Goal: Navigation & Orientation: Go to known website

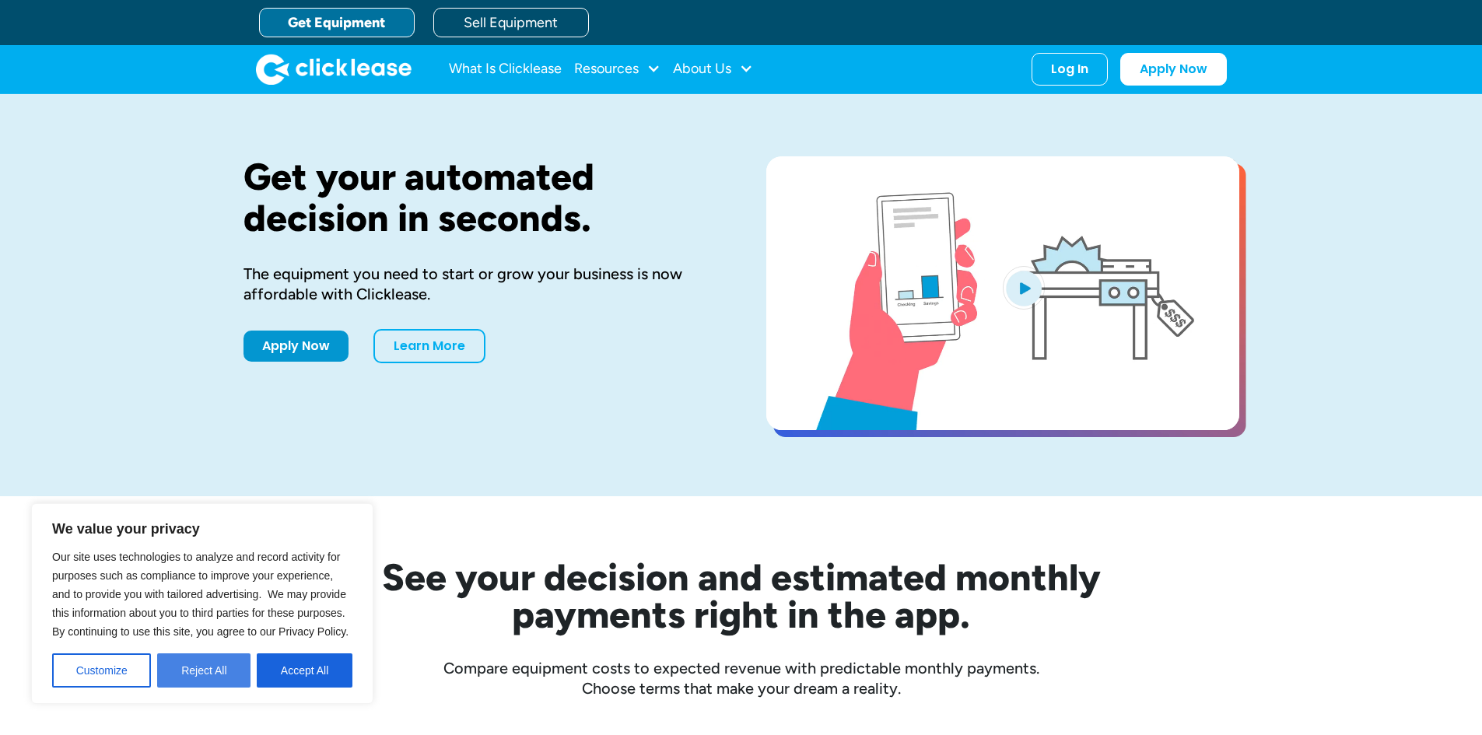
click at [199, 682] on button "Reject All" at bounding box center [203, 671] width 93 height 34
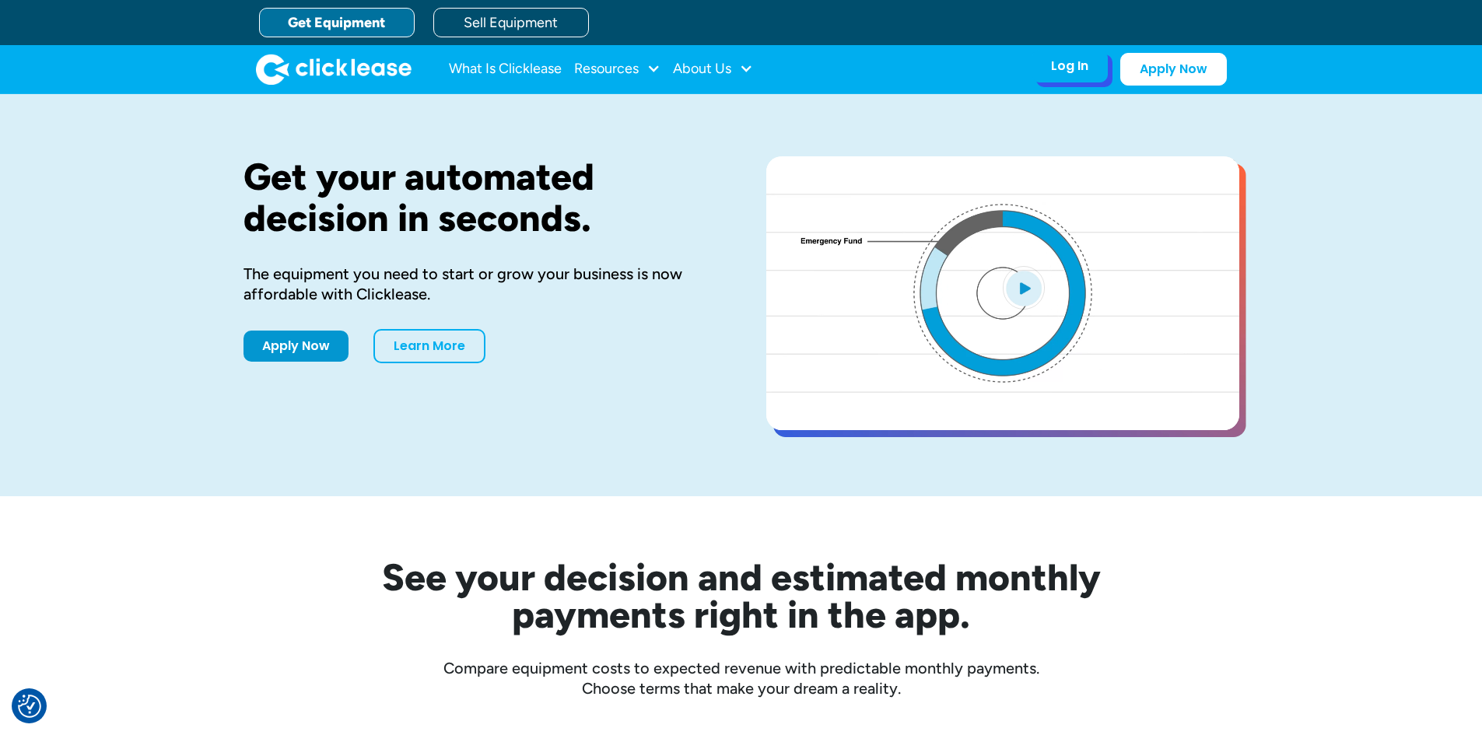
click at [1054, 79] on div "Log In Account login I use Clicklease to get my equipment Partner Portal I offe…" at bounding box center [1070, 66] width 76 height 33
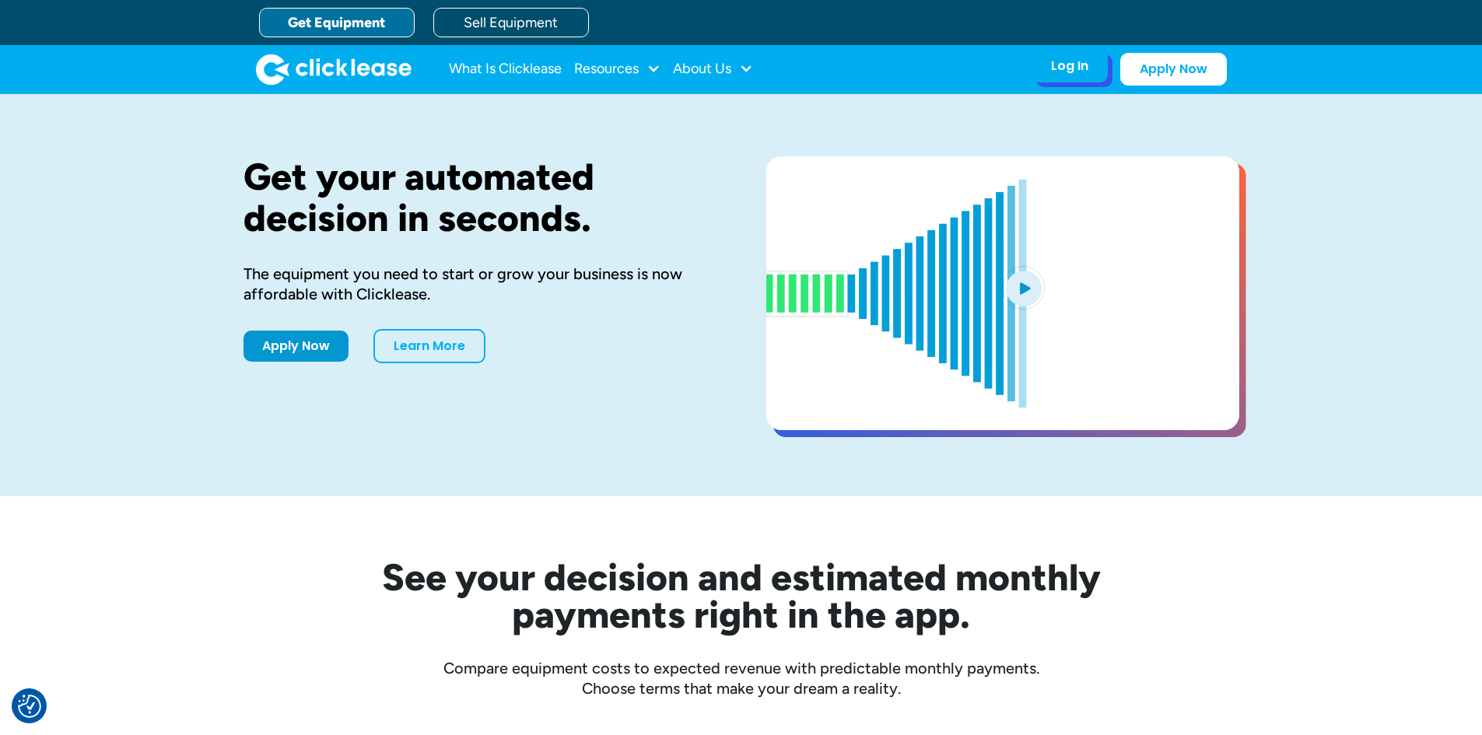
click at [1054, 79] on div "Log In Account login I use Clicklease to get my equipment Partner Portal I offe…" at bounding box center [1070, 66] width 76 height 33
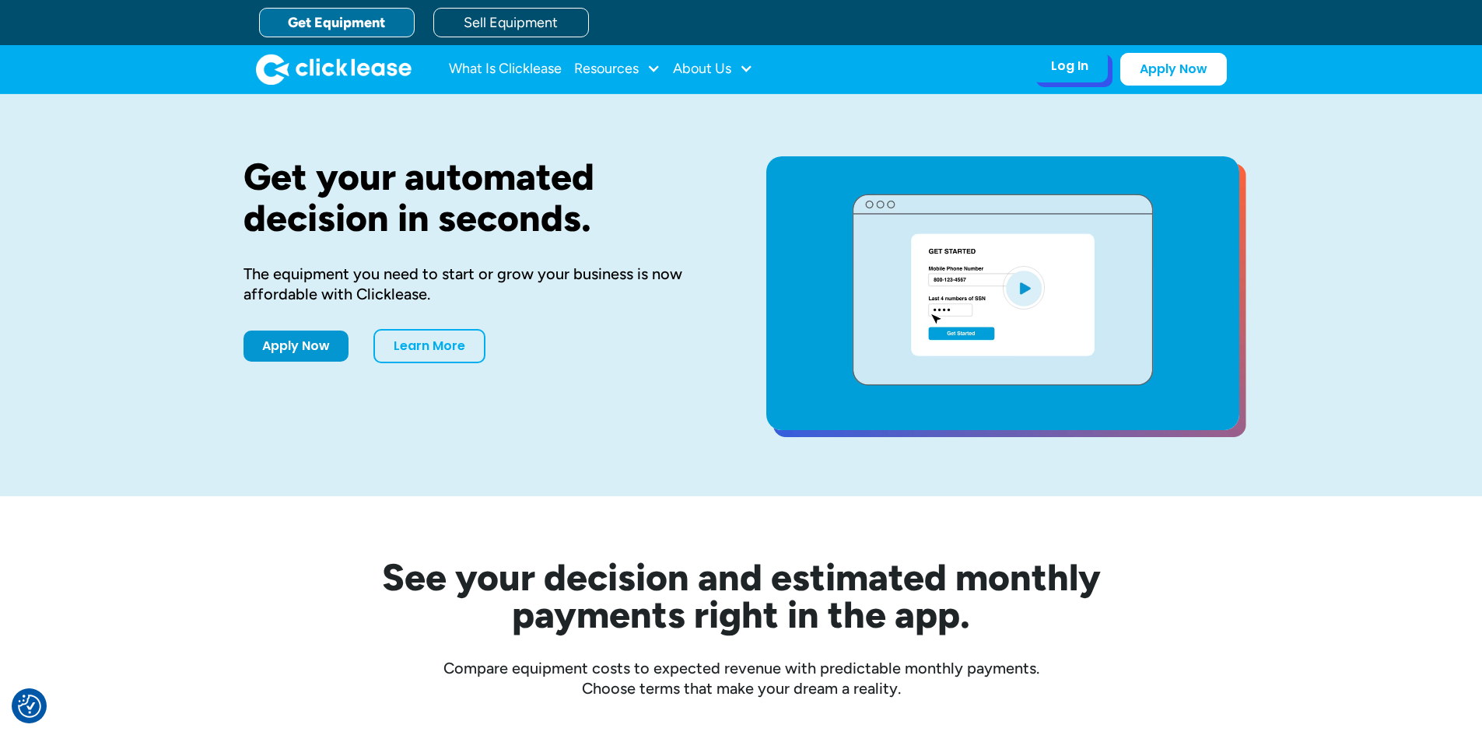
click at [1056, 63] on div "Log In" at bounding box center [1069, 66] width 37 height 16
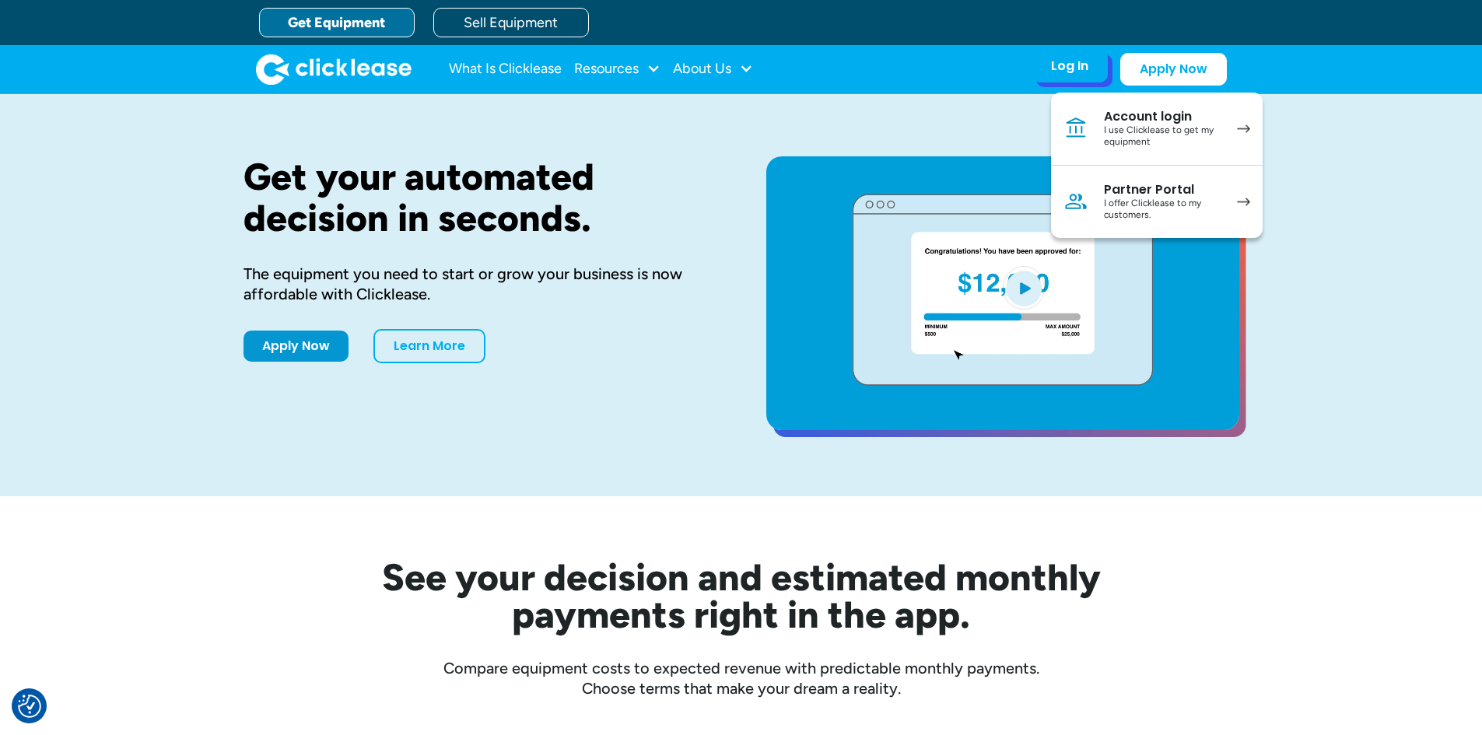
click at [1117, 195] on div "Partner Portal" at bounding box center [1162, 190] width 117 height 16
